Goal: Navigation & Orientation: Understand site structure

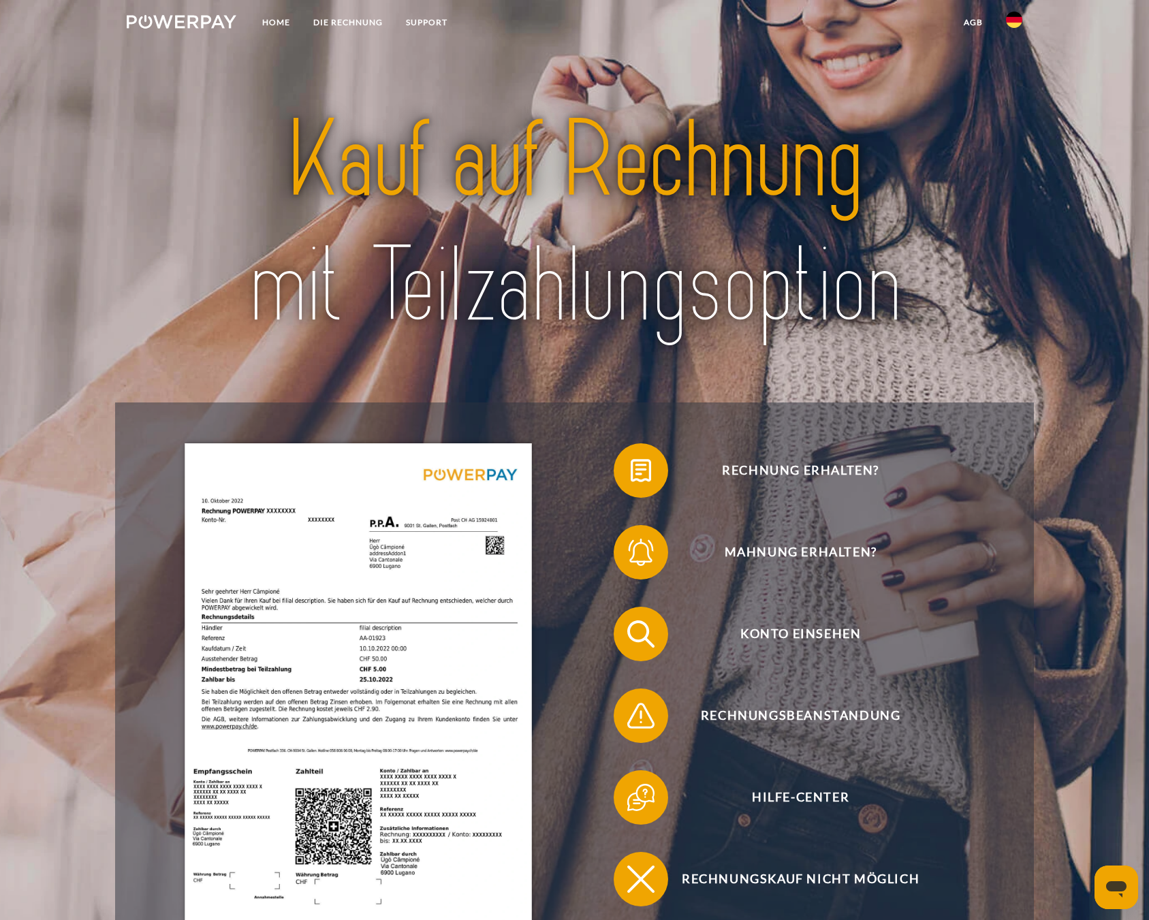
click at [1016, 19] on img at bounding box center [1014, 20] width 16 height 16
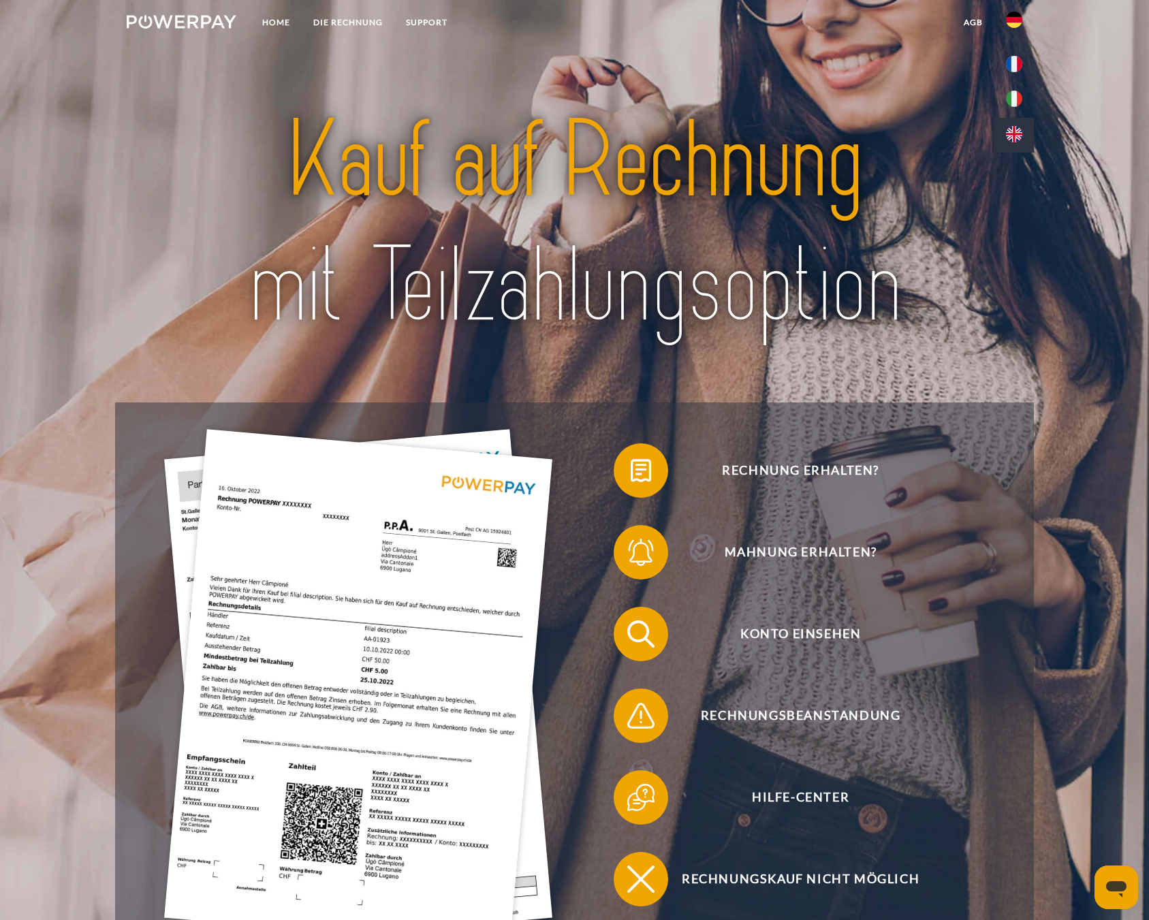
click at [1012, 128] on img at bounding box center [1014, 134] width 16 height 16
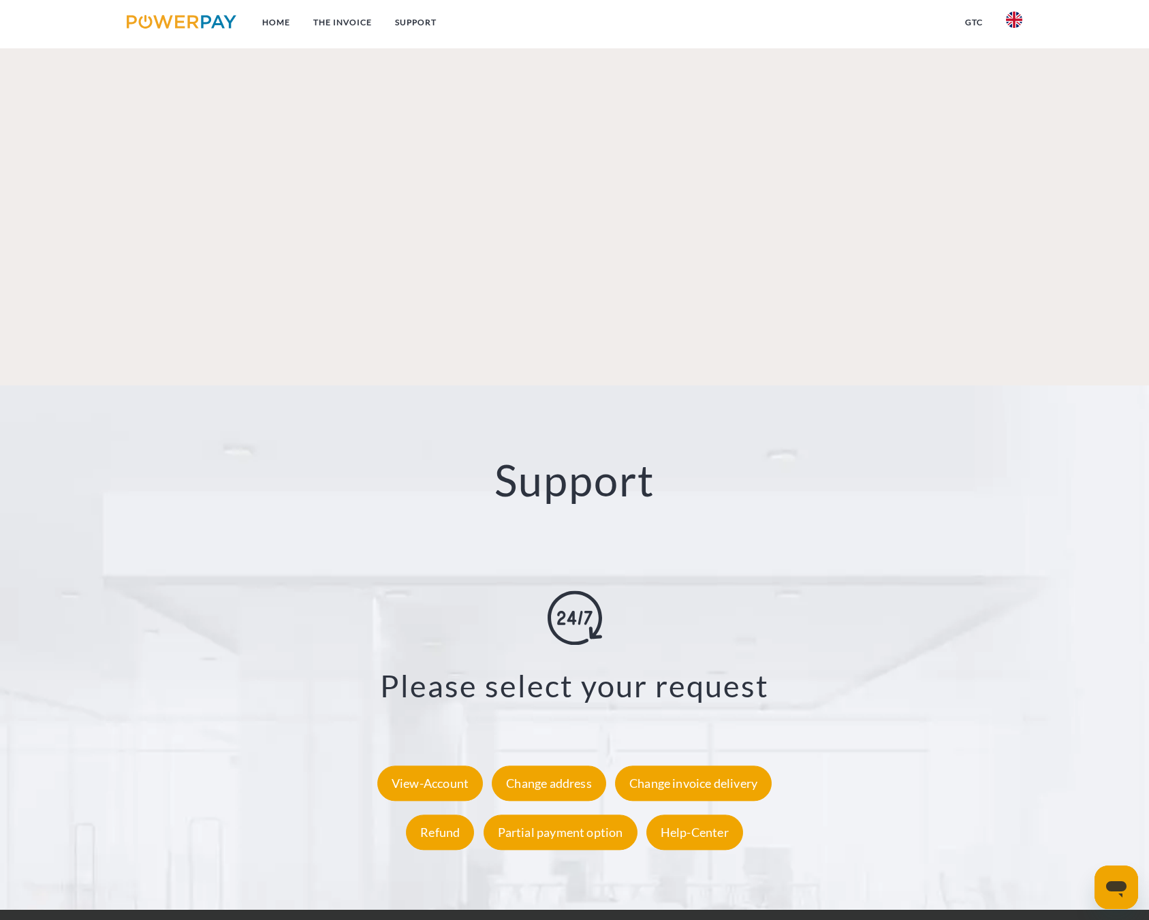
scroll to position [2315, 0]
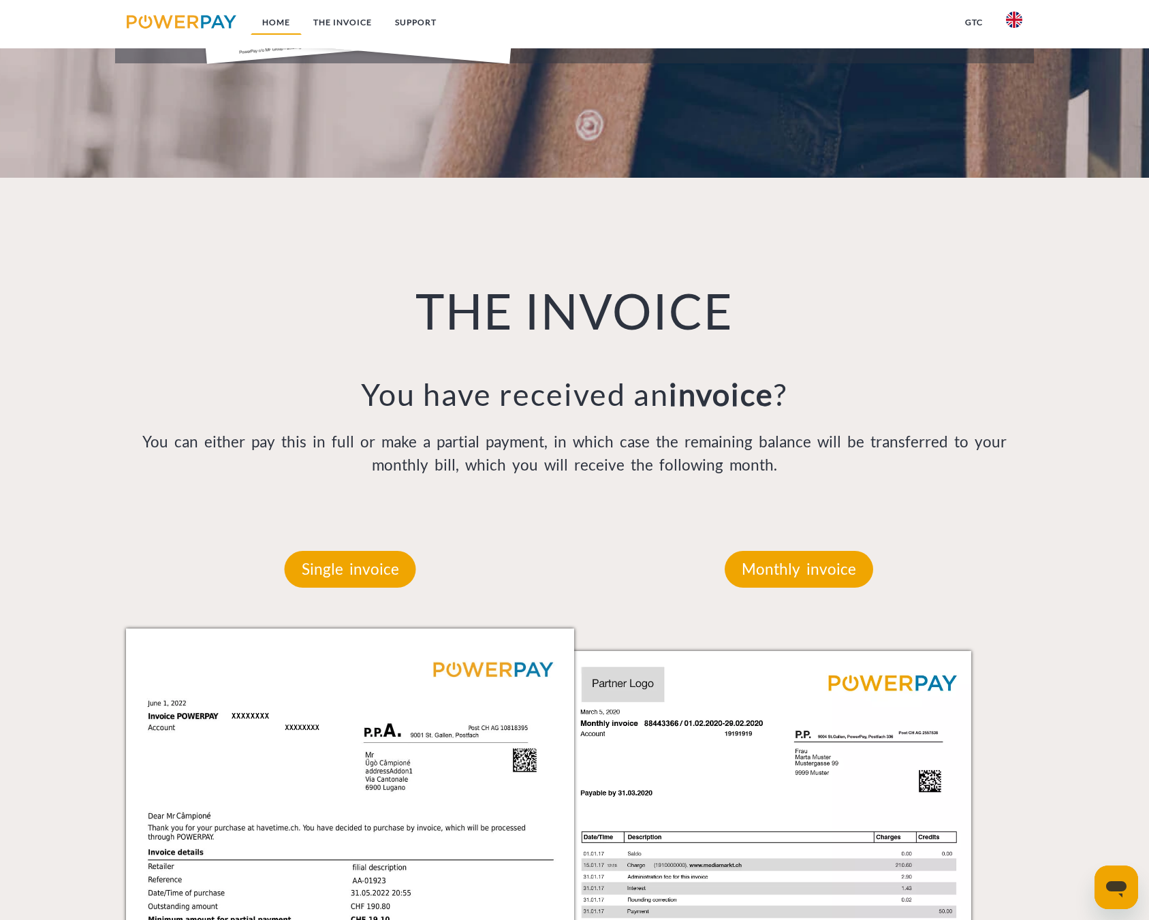
click at [266, 23] on link "Home" at bounding box center [276, 22] width 51 height 25
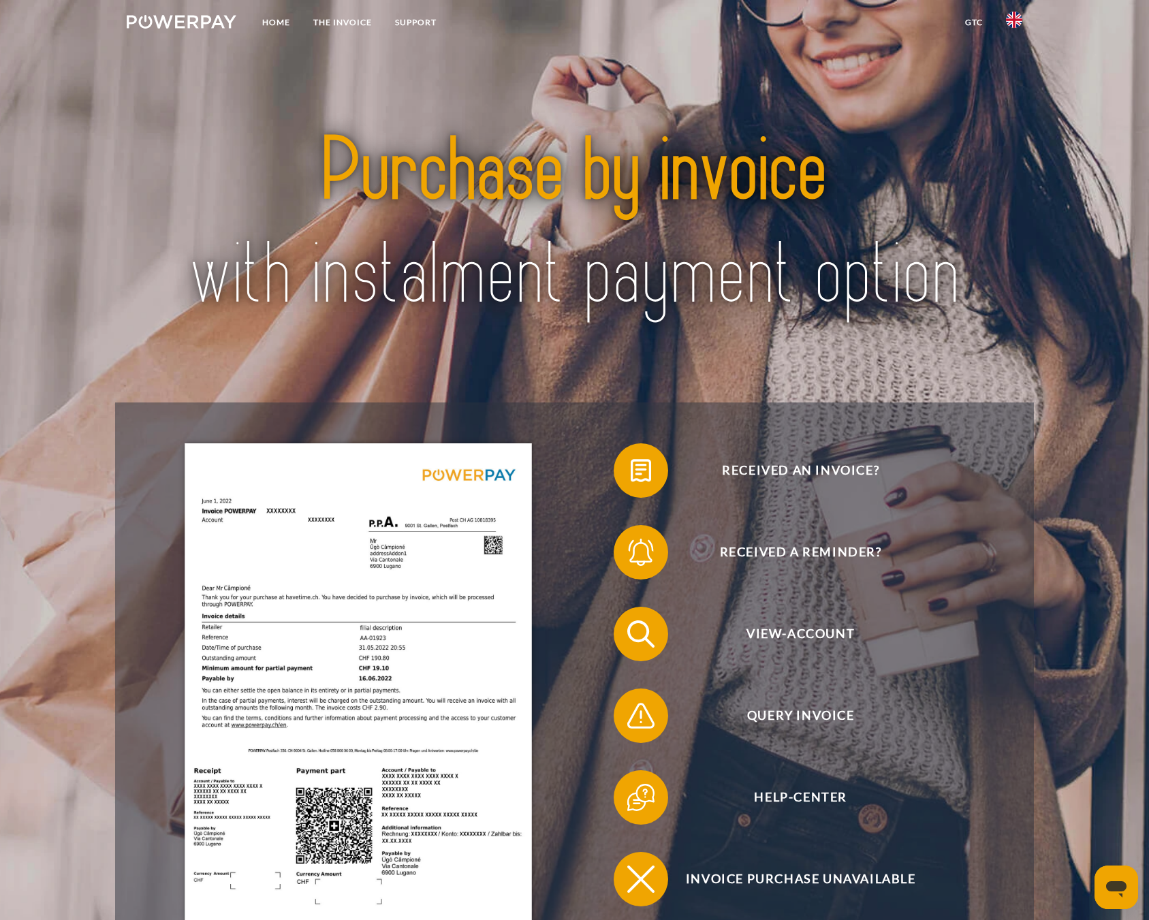
click at [427, 159] on img at bounding box center [575, 223] width 808 height 263
click at [545, 166] on img at bounding box center [575, 223] width 808 height 263
click at [437, 523] on img at bounding box center [358, 688] width 347 height 490
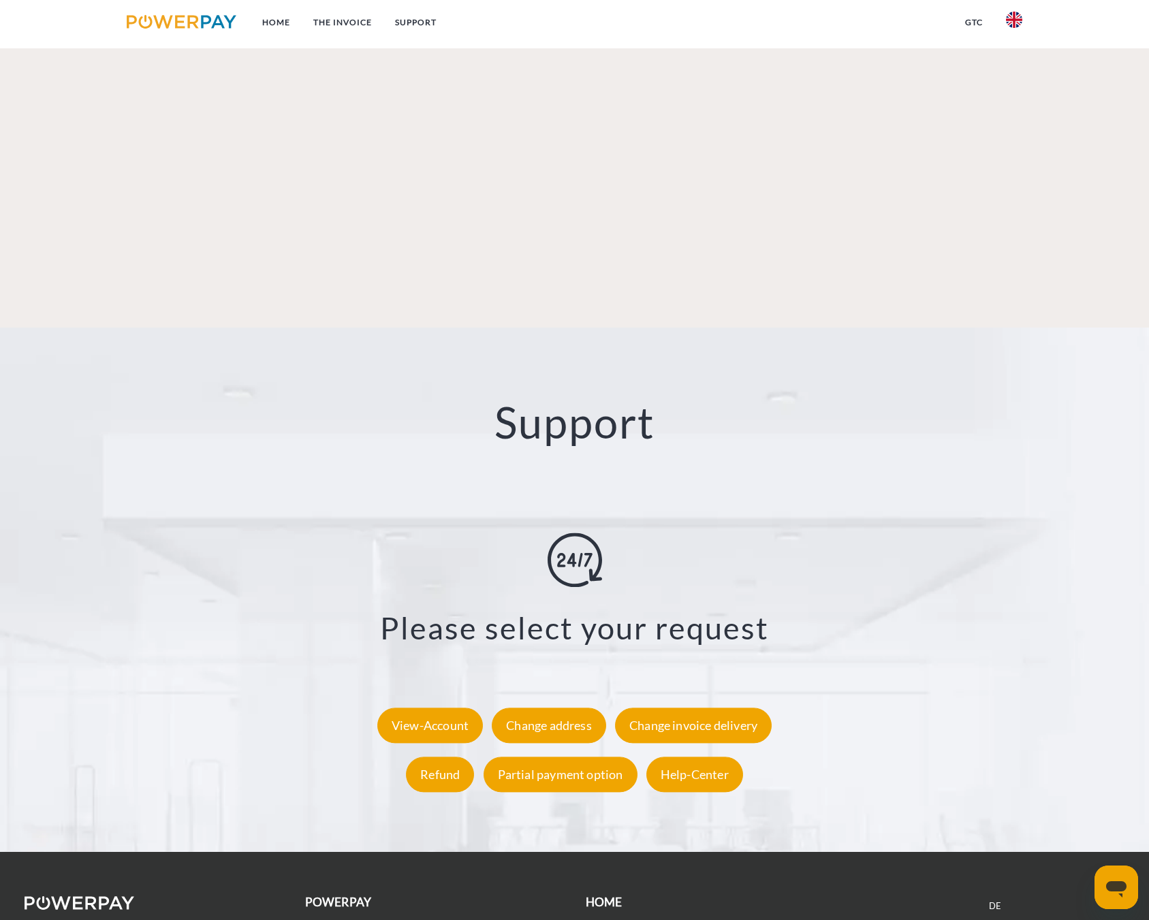
scroll to position [2315, 0]
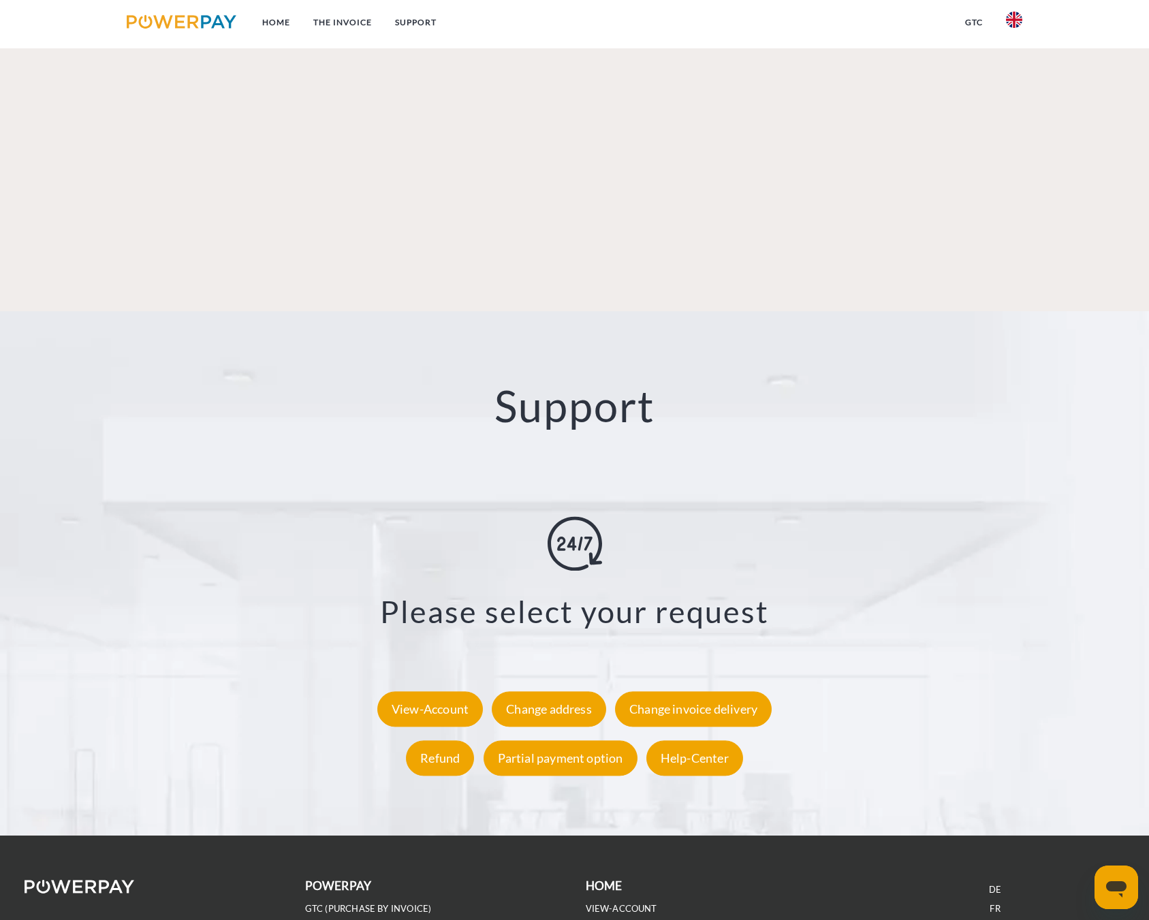
click at [354, 920] on link "GTC (Credit account/partial payment)" at bounding box center [399, 928] width 189 height 12
click at [178, 18] on img at bounding box center [182, 22] width 110 height 14
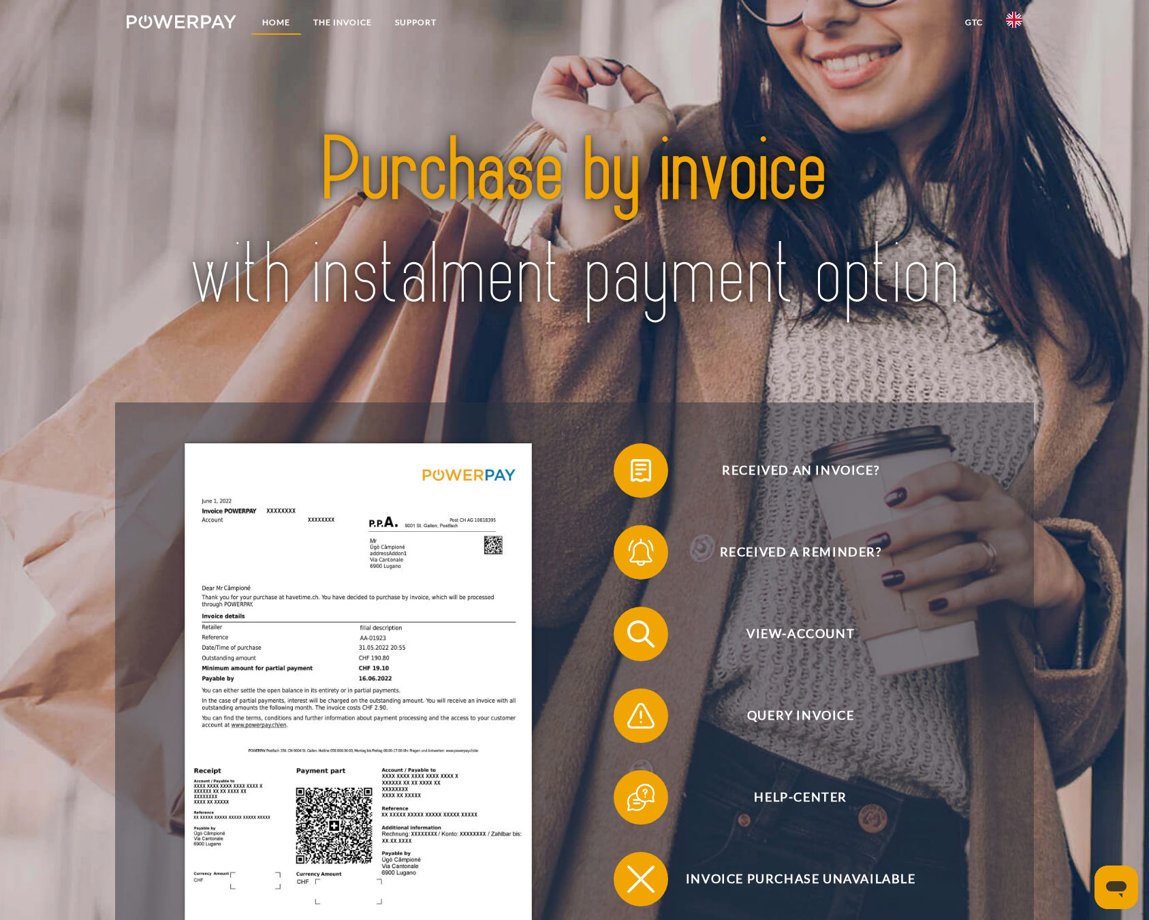
click at [259, 25] on link "Home" at bounding box center [276, 22] width 51 height 25
click at [181, 20] on img at bounding box center [182, 22] width 110 height 14
